Goal: Understand process/instructions: Learn how to perform a task or action

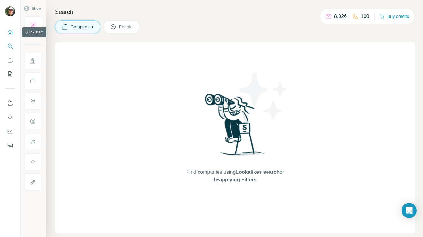
click at [10, 31] on icon "Quick start" at bounding box center [10, 32] width 6 height 6
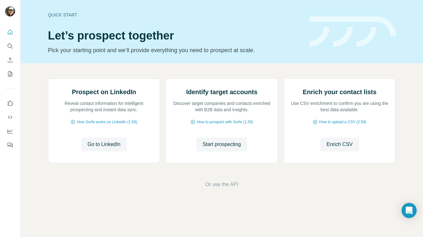
click at [33, 99] on div "Prospect on LinkedIn Reveal contact information for intelligent prospecting and…" at bounding box center [222, 133] width 402 height 140
click at [292, 42] on div "Quick start Let’s prospect together Pick your starting point and we’ll provide …" at bounding box center [175, 32] width 254 height 46
click at [403, 210] on div "Open Intercom Messenger" at bounding box center [409, 210] width 17 height 17
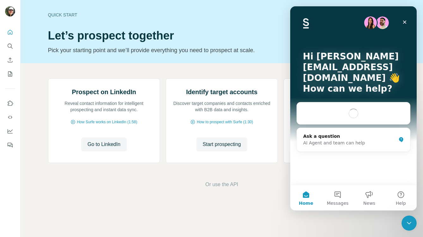
scroll to position [0, 0]
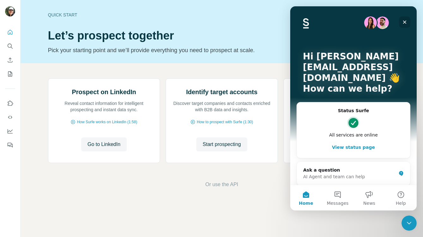
click at [405, 21] on icon "Close" at bounding box center [404, 22] width 5 height 5
